Goal: Obtain resource: Obtain resource

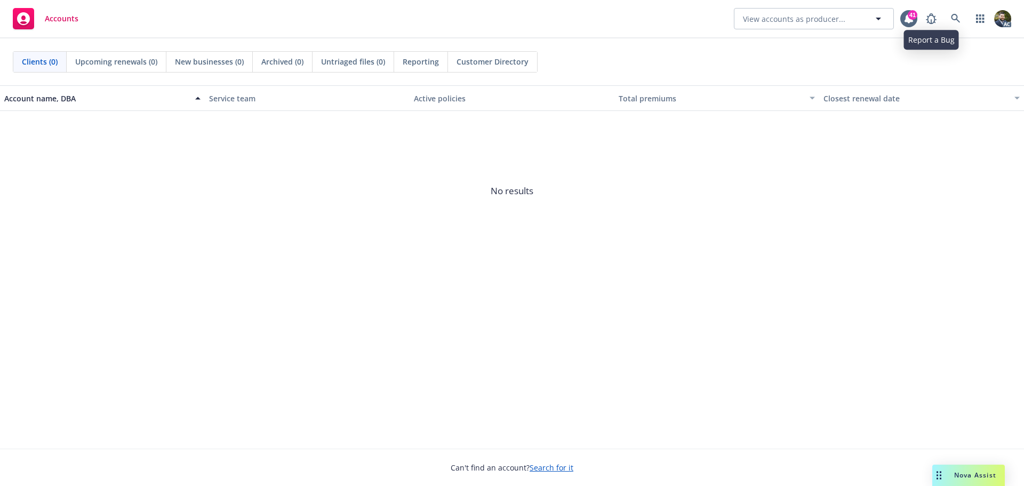
click at [967, 6] on div "Accounts View accounts as producer... 41 AC" at bounding box center [512, 19] width 1024 height 38
click at [956, 15] on icon at bounding box center [956, 19] width 10 height 10
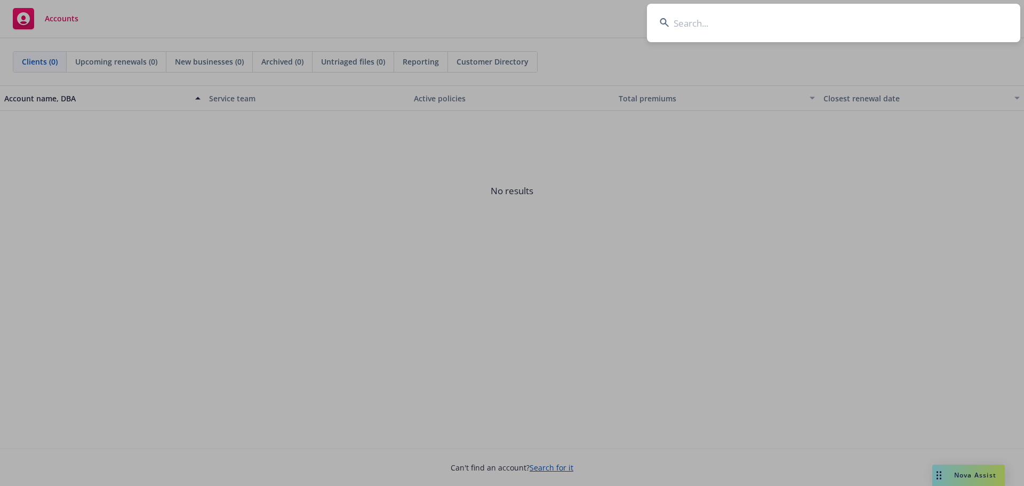
click at [705, 23] on input at bounding box center [833, 23] width 373 height 38
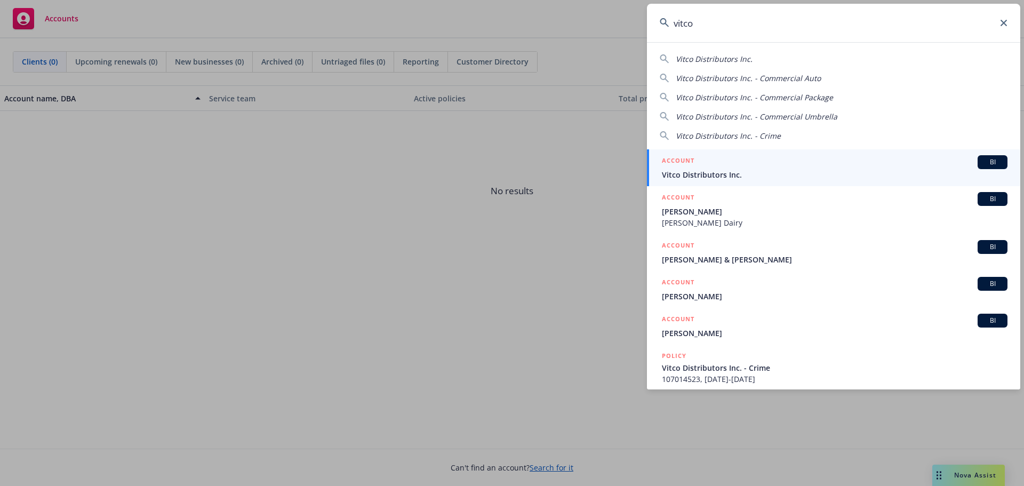
type input "vitco"
drag, startPoint x: 718, startPoint y: 158, endPoint x: 713, endPoint y: 169, distance: 11.0
click at [718, 158] on div "ACCOUNT BI" at bounding box center [835, 162] width 346 height 14
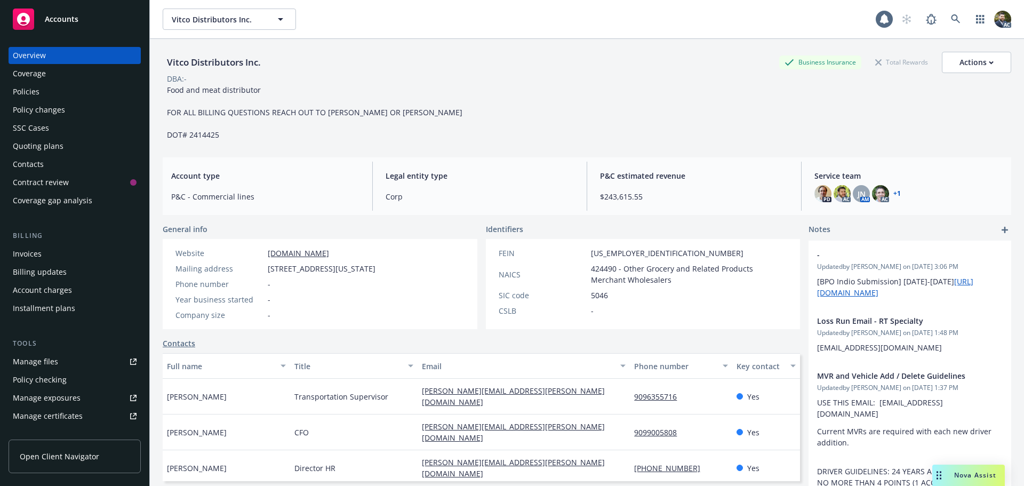
click at [69, 92] on div "Policies" at bounding box center [75, 91] width 124 height 17
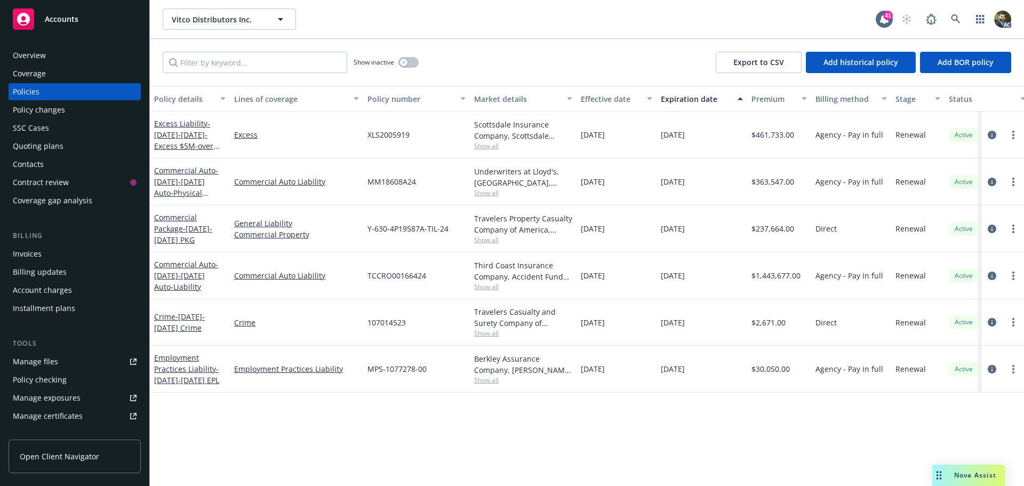
click at [178, 105] on button "Policy details" at bounding box center [190, 99] width 80 height 26
click at [171, 97] on div "Policy details" at bounding box center [184, 98] width 60 height 11
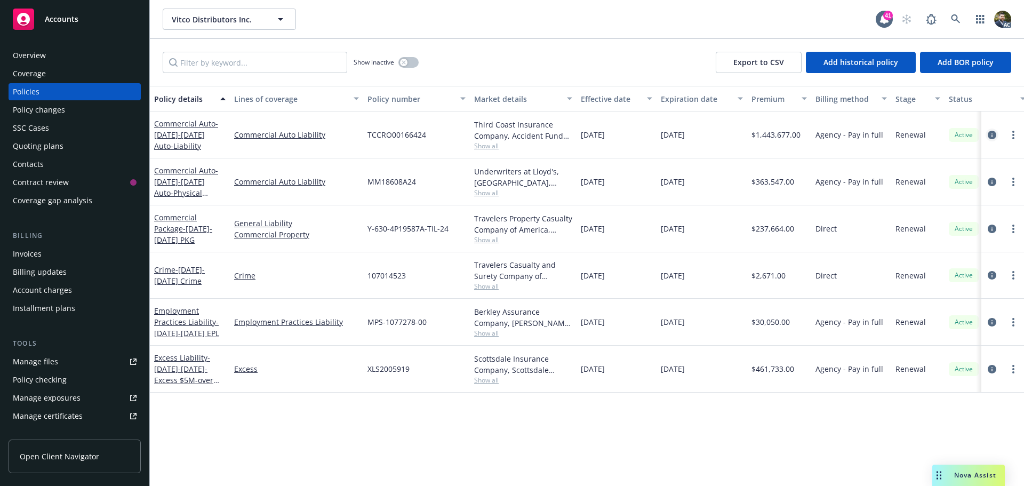
click at [994, 134] on icon "circleInformation" at bounding box center [992, 135] width 9 height 9
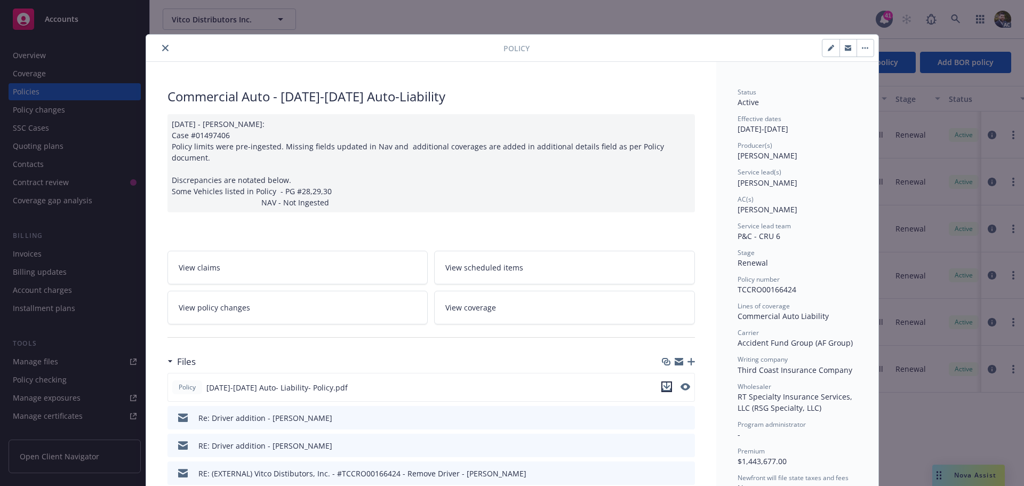
click at [663, 383] on icon "download file" at bounding box center [667, 387] width 9 height 9
drag, startPoint x: 161, startPoint y: 44, endPoint x: 169, endPoint y: 50, distance: 9.2
click at [162, 44] on button "close" at bounding box center [165, 48] width 13 height 13
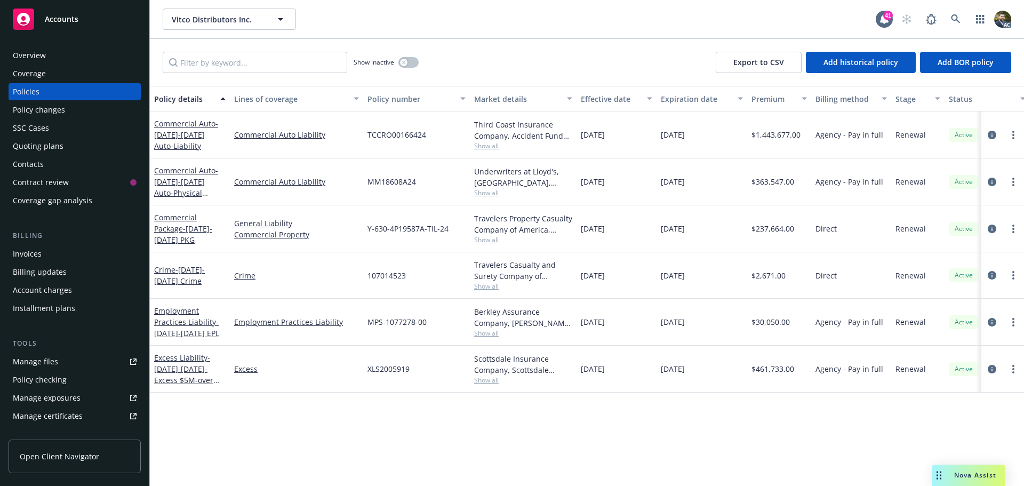
click at [960, 474] on span "Nova Assist" at bounding box center [975, 475] width 42 height 9
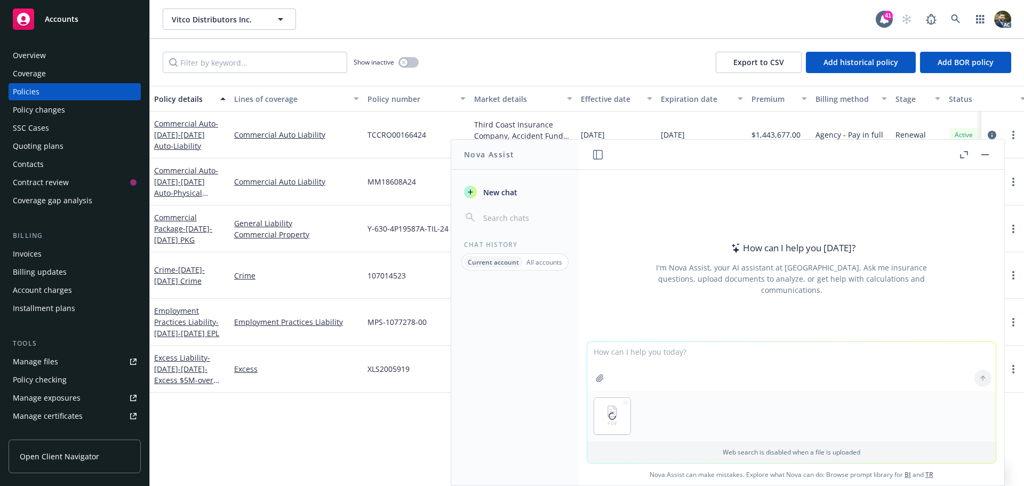
click at [646, 354] on textarea at bounding box center [791, 366] width 409 height 49
type textarea "Does this policy cover hazmat cleanup?"
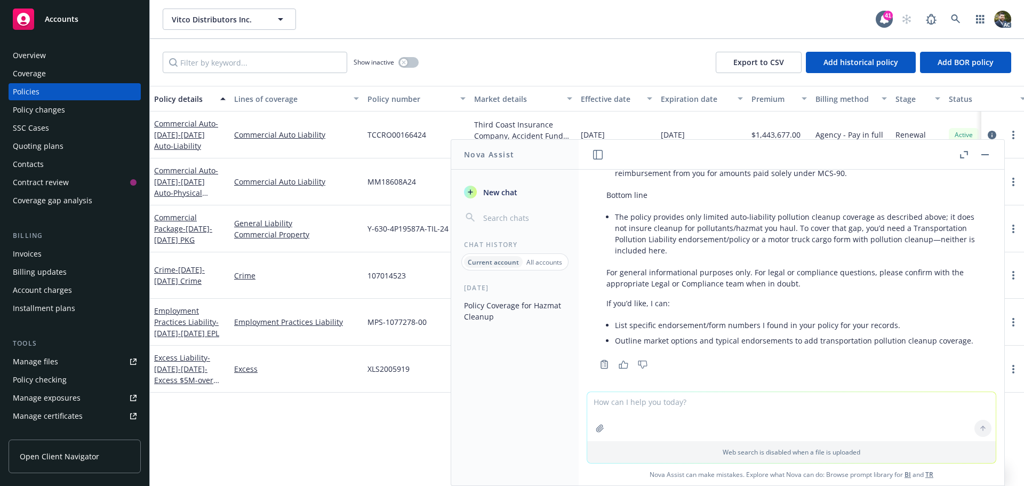
scroll to position [476, 0]
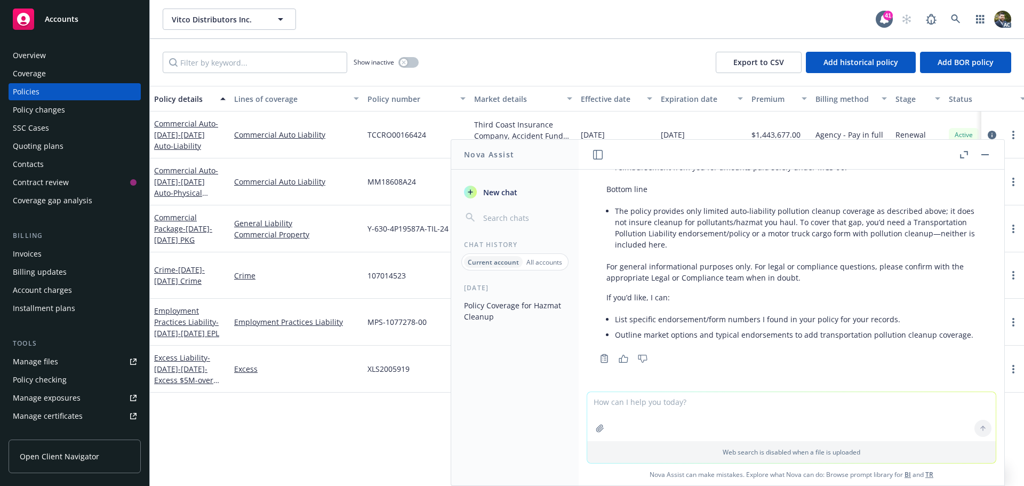
click at [654, 338] on li "Outline market options and typical endorsements to add transportation pollution…" at bounding box center [796, 334] width 362 height 15
drag, startPoint x: 625, startPoint y: 356, endPoint x: 697, endPoint y: 322, distance: 80.4
click at [624, 356] on icon "button" at bounding box center [624, 359] width 10 height 8
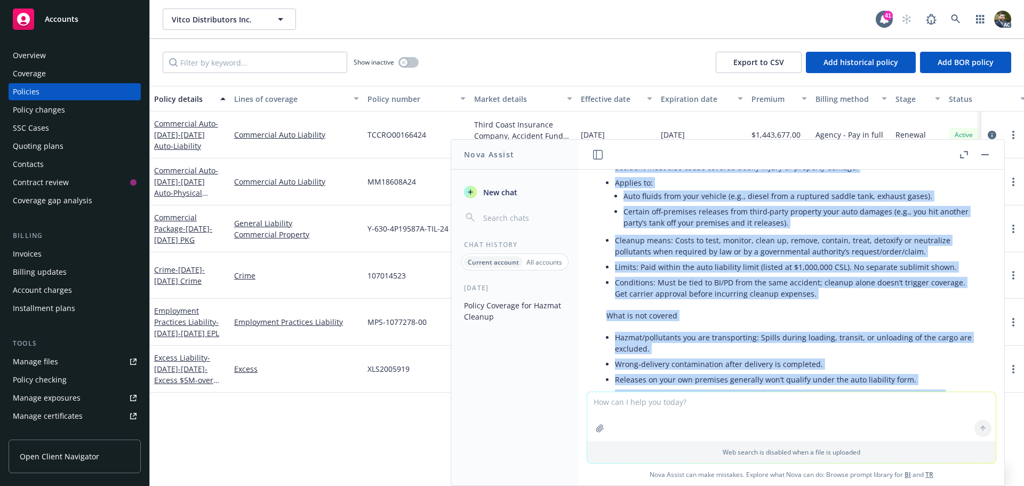
scroll to position [0, 0]
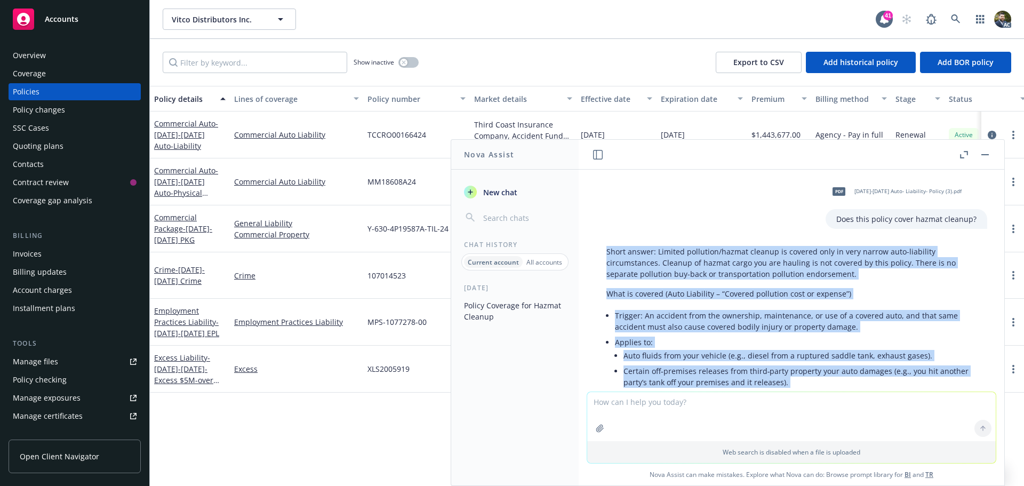
drag, startPoint x: 654, startPoint y: 338, endPoint x: 604, endPoint y: 256, distance: 96.7
copy div "Lorem ipsumd: Sitamet consectet/adipis elitsed do eiusmod temp in utla etdolo m…"
click at [983, 152] on button "button" at bounding box center [985, 154] width 13 height 13
